Goal: Obtain resource: Download file/media

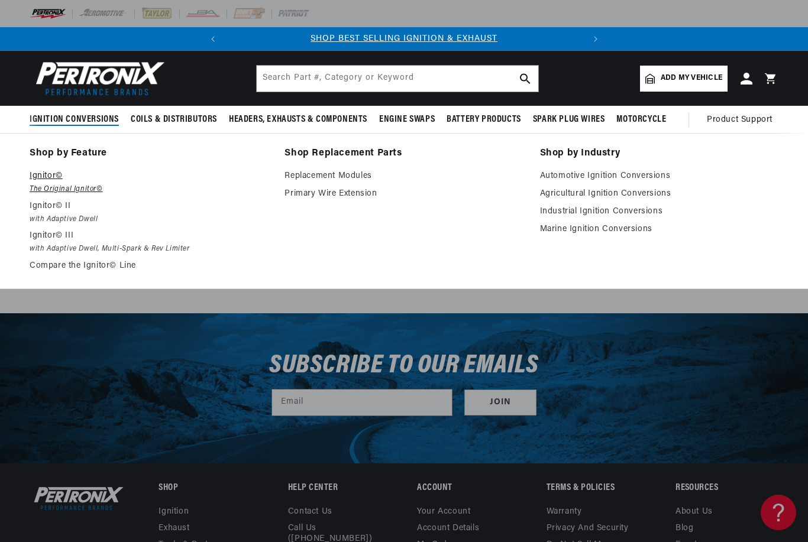
click at [50, 182] on p "Ignitor©" at bounding box center [149, 176] width 238 height 14
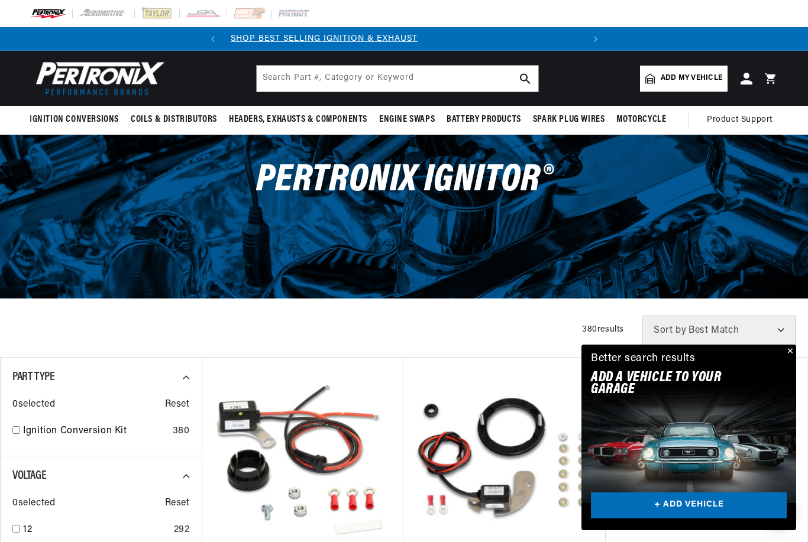
scroll to position [0, 358]
click at [304, 79] on input "text" at bounding box center [398, 79] width 282 height 26
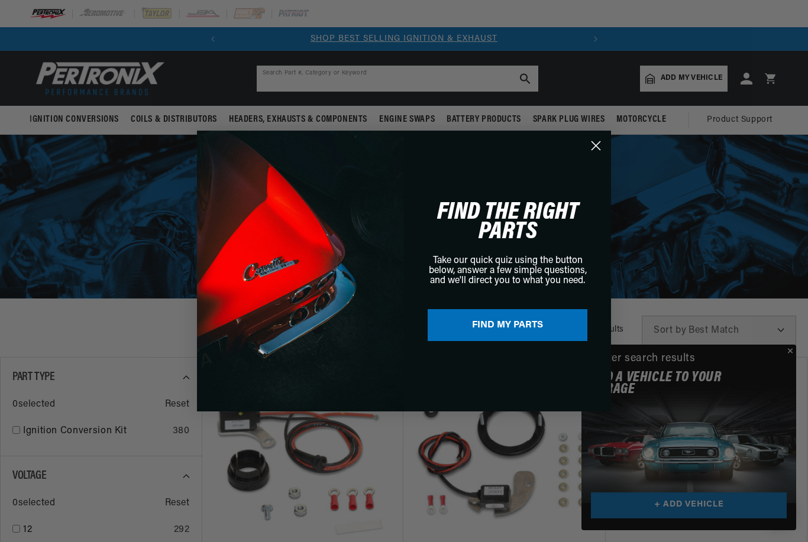
paste input "$126.99 FREE delivery Wednesday, October 15 for Prime members. Order within 13 …"
type input "$126.99 FREE delivery Wednesday, October 15 for Prime members. Order within 13 …"
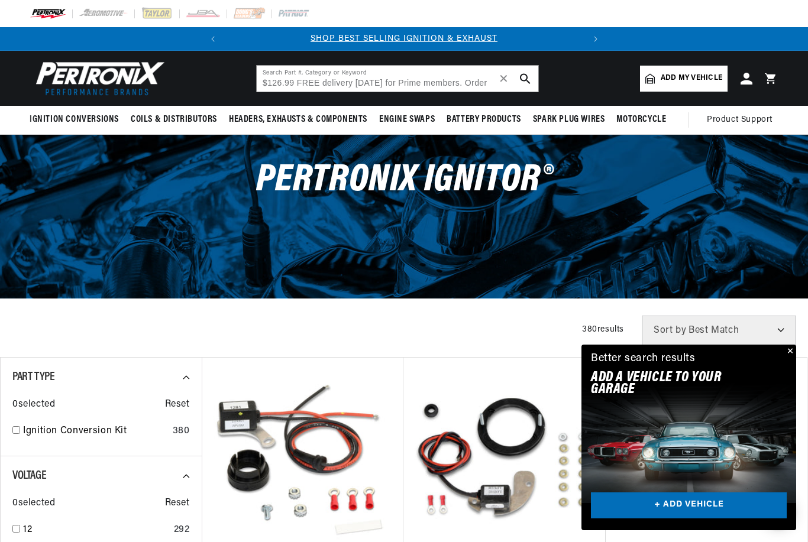
click at [302, 80] on div "Close dialog FIND THE RIGHT PARTS Take our quick quiz using the button below, a…" at bounding box center [404, 271] width 808 height 542
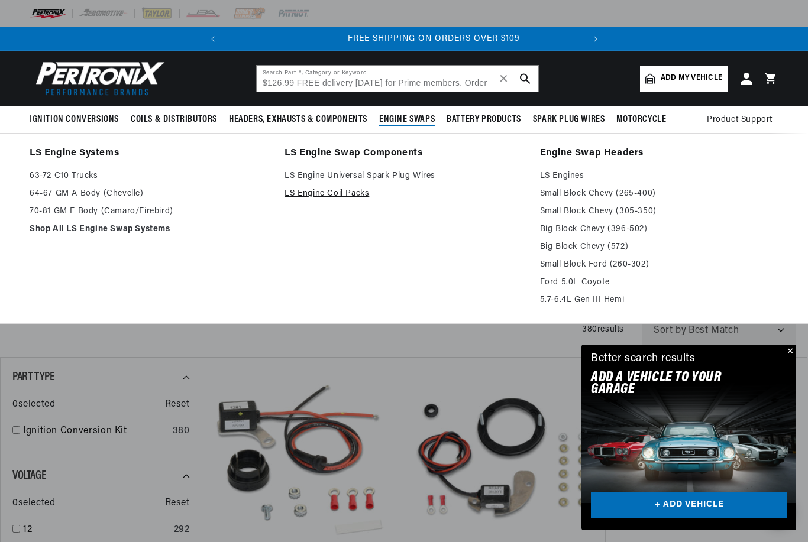
scroll to position [0, 358]
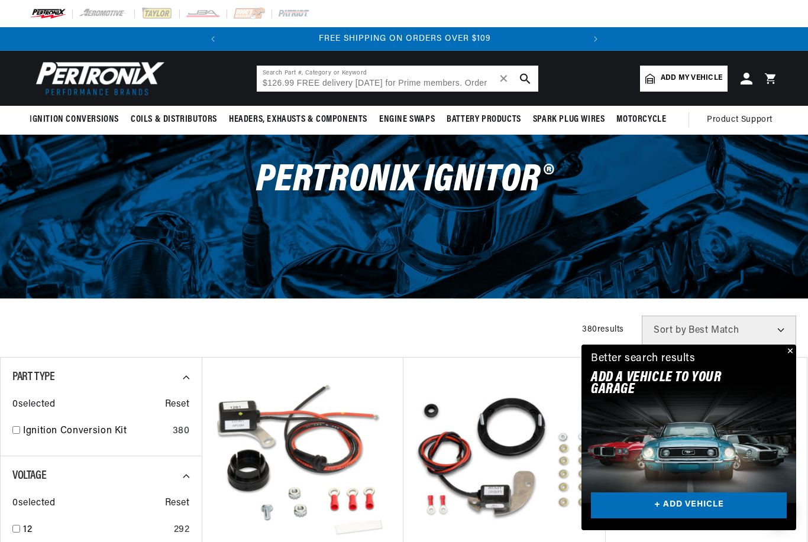
click at [412, 83] on input "$126.99 FREE delivery Wednesday, October 15 for Prime members. Order within 13 …" at bounding box center [398, 79] width 282 height 26
click at [506, 79] on span "✕" at bounding box center [504, 79] width 11 height 0
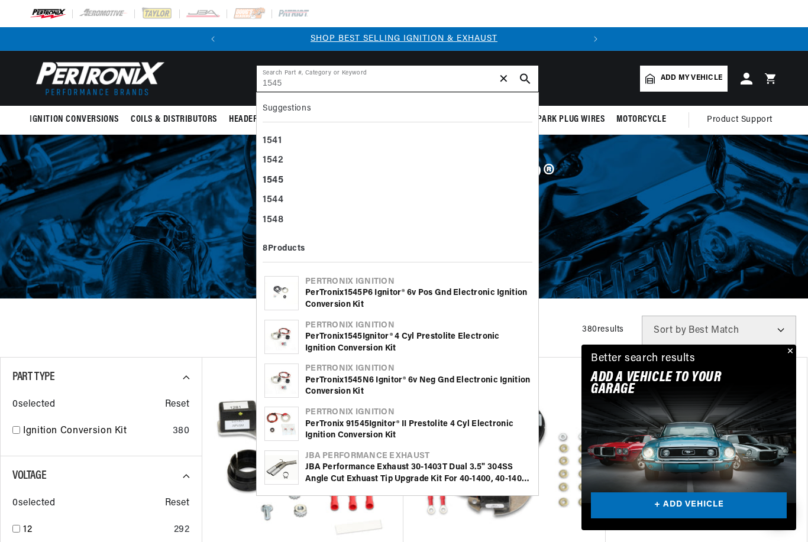
type input "1545"
click at [525, 79] on icon "search button" at bounding box center [525, 78] width 11 height 11
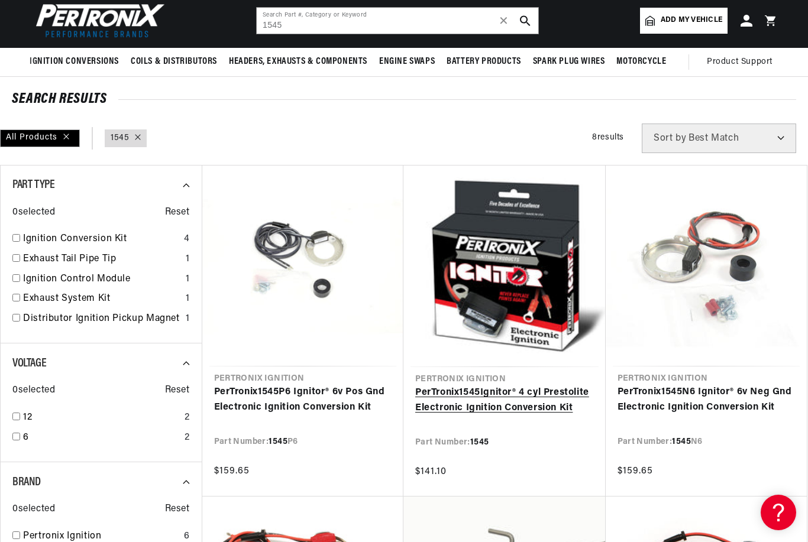
scroll to position [0, 358]
click at [463, 400] on link "PerTronix 1545 Ignitor® 4 cyl Prestolite Electronic Ignition Conversion Kit" at bounding box center [504, 401] width 179 height 30
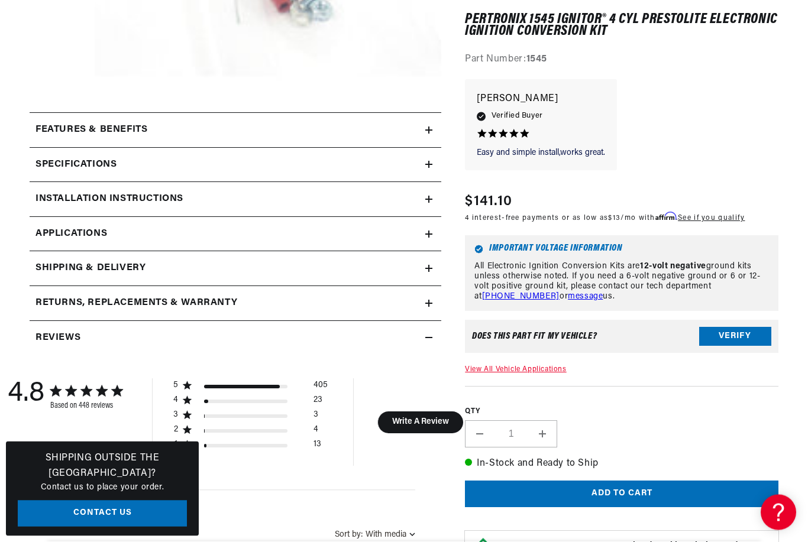
scroll to position [442, 0]
click at [425, 132] on icon at bounding box center [428, 130] width 7 height 7
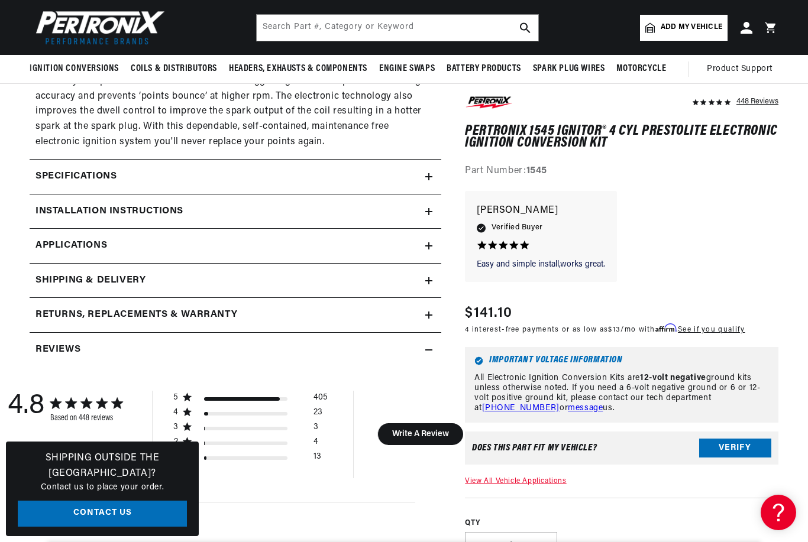
scroll to position [0, 358]
click at [429, 173] on icon at bounding box center [429, 176] width 0 height 7
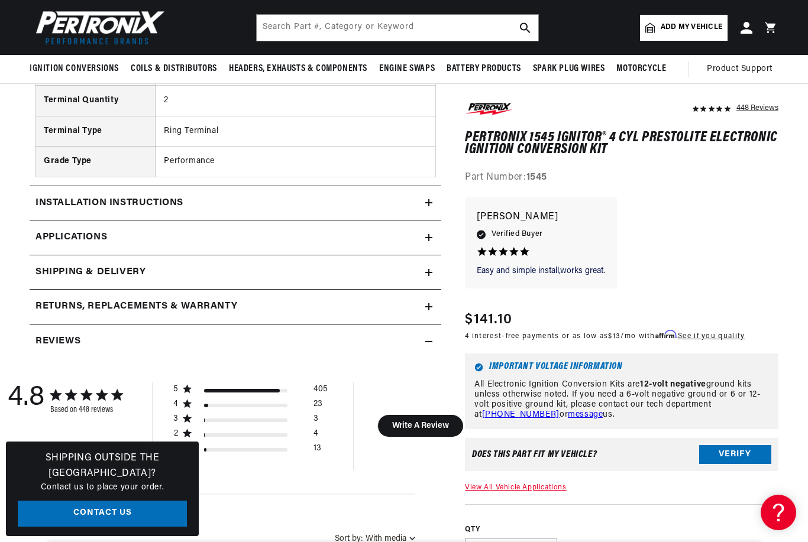
click at [428, 199] on icon at bounding box center [428, 202] width 7 height 7
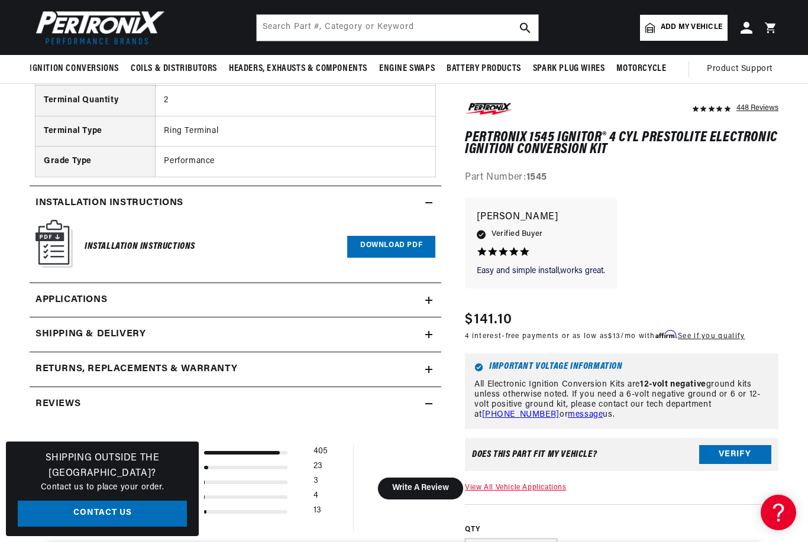
scroll to position [0, 0]
click at [380, 237] on link "Download PDF" at bounding box center [391, 247] width 88 height 22
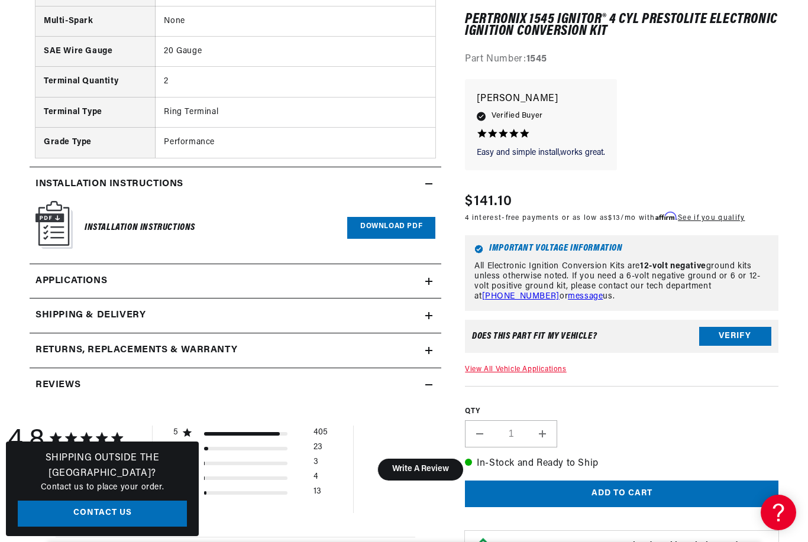
scroll to position [0, 358]
click at [429, 282] on icon at bounding box center [428, 282] width 7 height 0
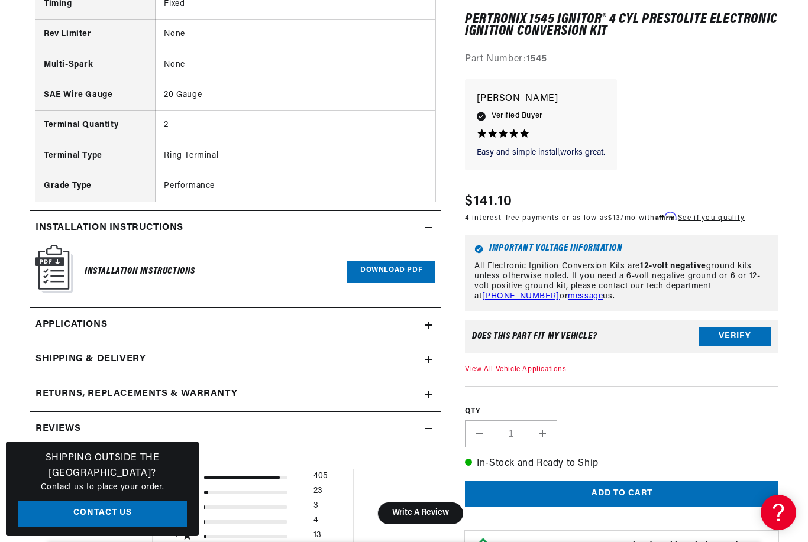
click at [432, 391] on icon at bounding box center [428, 394] width 7 height 7
